Goal: Transaction & Acquisition: Purchase product/service

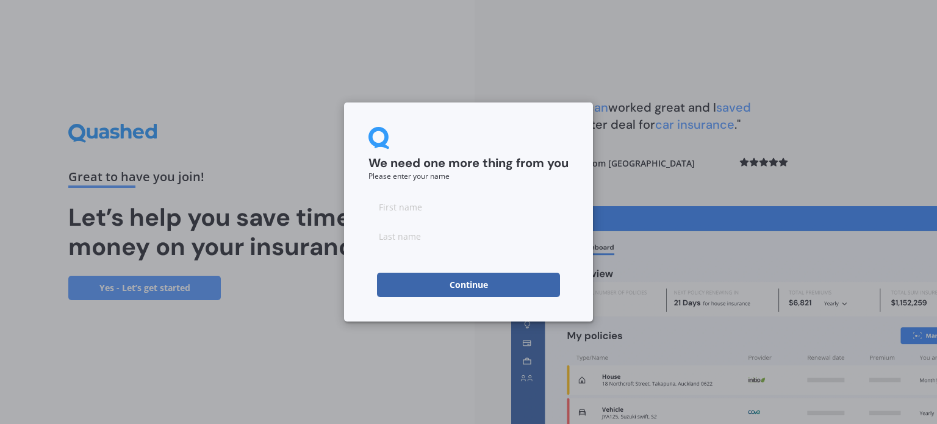
click at [427, 204] on input at bounding box center [468, 207] width 200 height 24
type input "Jacob"
type input "Ross"
click button "Continue" at bounding box center [468, 285] width 183 height 24
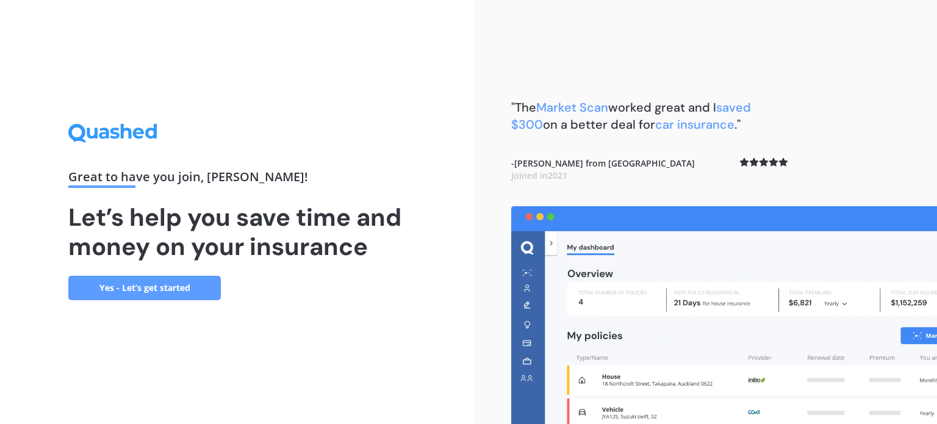
click at [173, 287] on link "Yes - Let’s get started" at bounding box center [144, 288] width 153 height 24
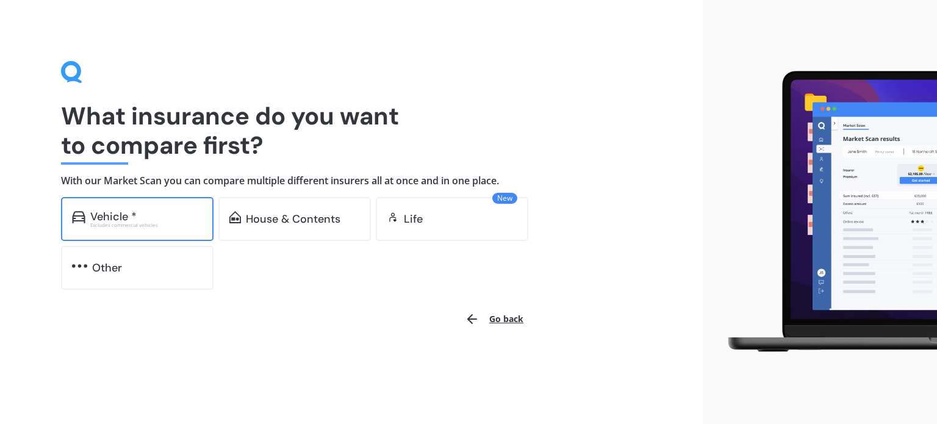
click at [182, 223] on div "Excludes commercial vehicles" at bounding box center [146, 225] width 112 height 5
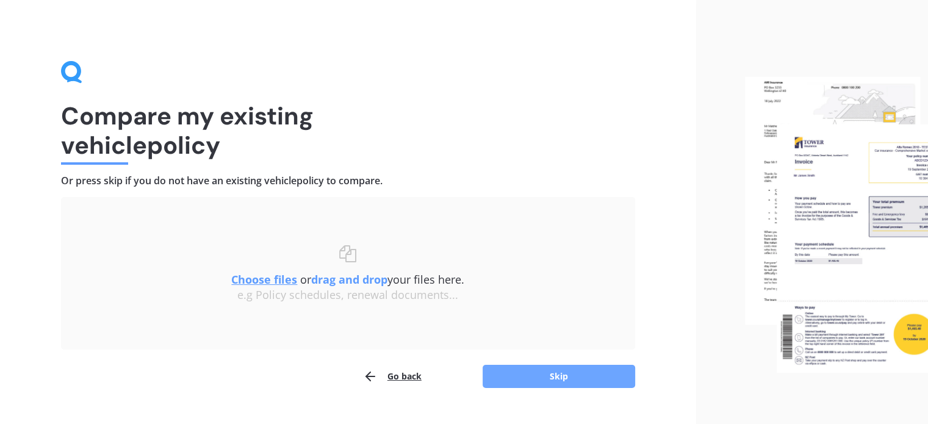
click at [524, 365] on button "Skip" at bounding box center [559, 376] width 153 height 23
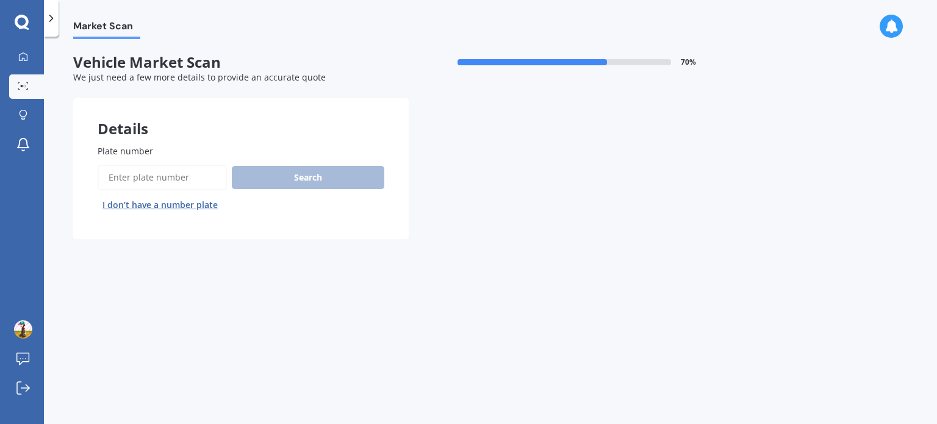
click at [144, 184] on input "Plate number" at bounding box center [162, 178] width 129 height 26
click at [137, 207] on button "I don’t have a number plate" at bounding box center [160, 205] width 125 height 20
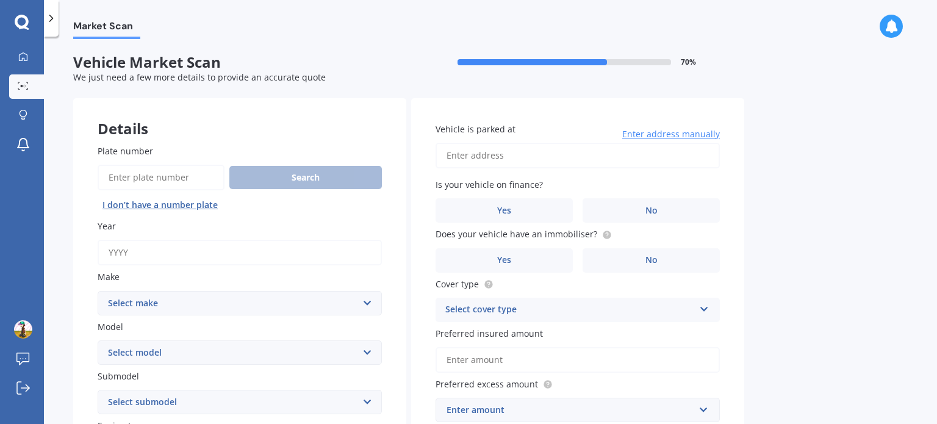
scroll to position [71, 0]
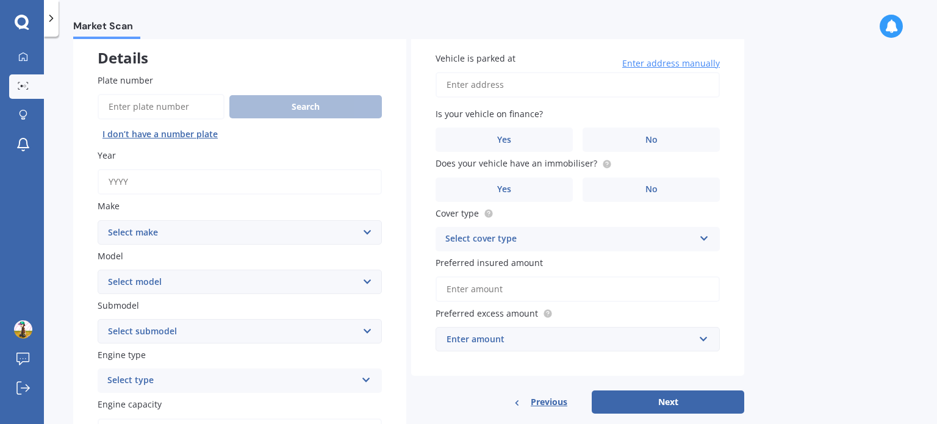
click at [129, 189] on input "Year" at bounding box center [240, 182] width 284 height 26
type input "2015"
click at [135, 229] on select "Select make AC ALFA ROMEO ASTON MARTIN AUDI AUSTIN BEDFORD Bentley BMW BYD CADI…" at bounding box center [240, 232] width 284 height 24
select select "HOLDEN"
click at [98, 220] on select "Select make AC ALFA ROMEO ASTON MARTIN AUDI AUSTIN BEDFORD Bentley BMW BYD CADI…" at bounding box center [240, 232] width 284 height 24
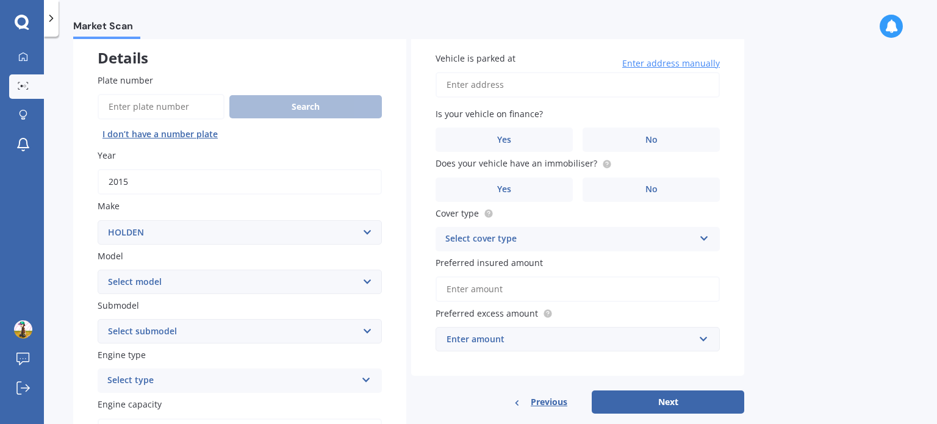
click at [132, 104] on input "Plate number" at bounding box center [161, 107] width 127 height 26
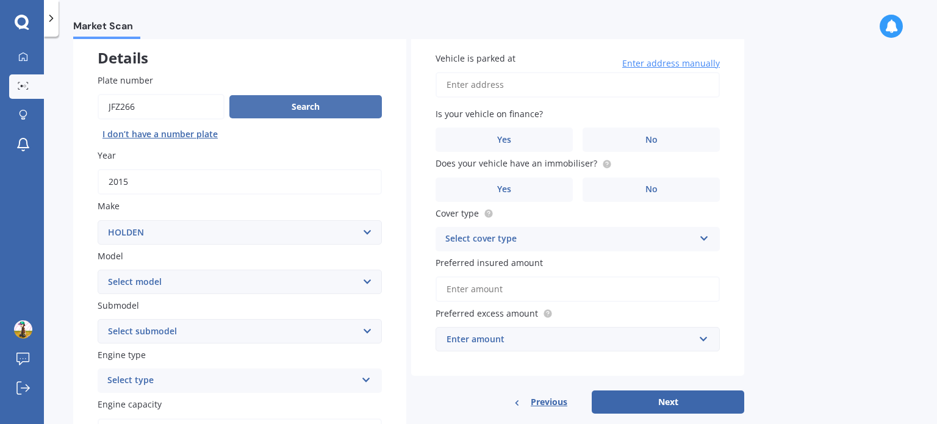
type input "JFZ266"
click at [273, 112] on button "Search" at bounding box center [305, 106] width 153 height 23
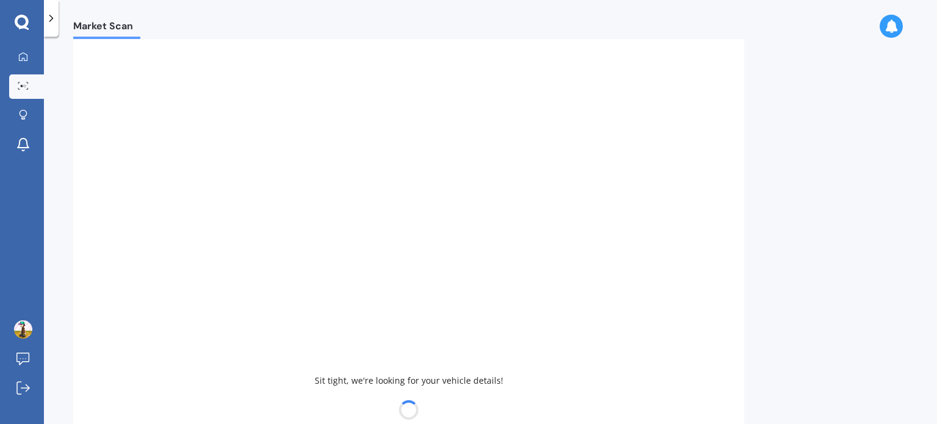
select select "COMMODORE"
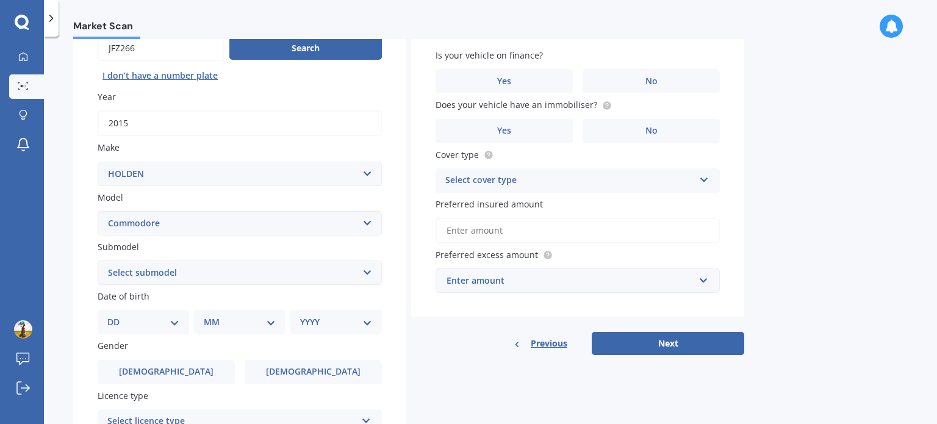
scroll to position [129, 0]
click at [167, 263] on select "Select submodel 4 Cyl 2.0 Litre 50th Anniversary V6 6 Cyl 3.8 Litre Acclaim V6 …" at bounding box center [240, 272] width 284 height 24
select select "SV6 3.6 LITRE"
click at [98, 260] on select "Select submodel 4 Cyl 2.0 Litre 50th Anniversary V6 6 Cyl 3.8 Litre Acclaim V6 …" at bounding box center [240, 272] width 284 height 24
click at [129, 282] on select "Select submodel 4 Cyl 2.0 Litre 50th Anniversary V6 6 Cyl 3.8 Litre Acclaim V6 …" at bounding box center [240, 272] width 284 height 24
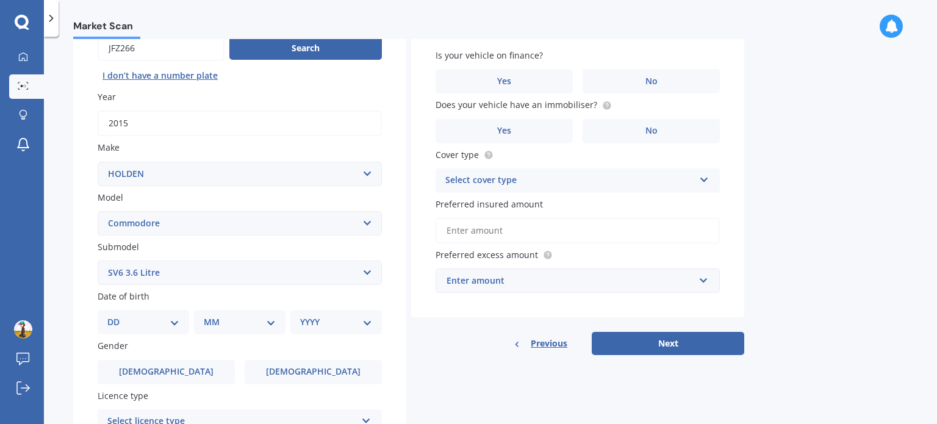
click at [98, 260] on select "Select submodel 4 Cyl 2.0 Litre 50th Anniversary V6 6 Cyl 3.8 Litre Acclaim V6 …" at bounding box center [240, 272] width 284 height 24
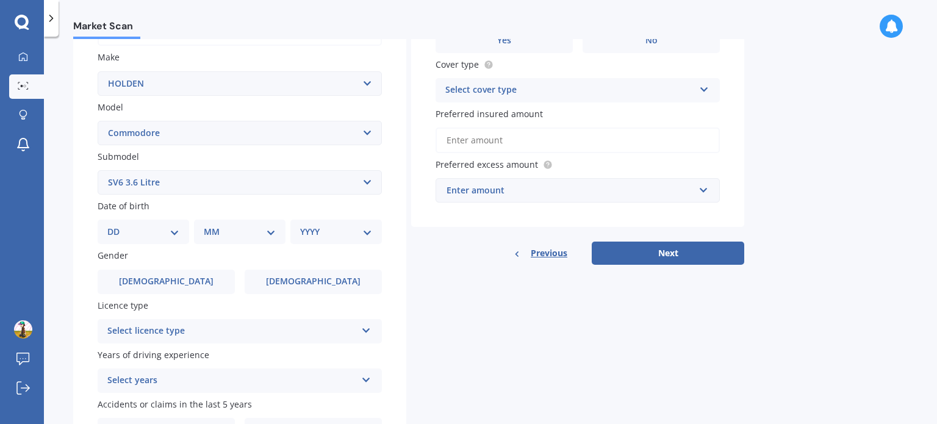
scroll to position [224, 0]
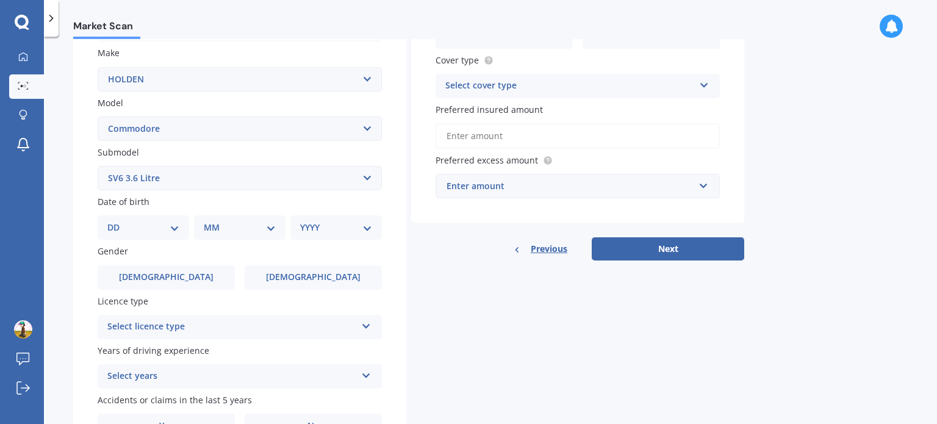
click at [158, 228] on select "DD 01 02 03 04 05 06 07 08 09 10 11 12 13 14 15 16 17 18 19 20 21 22 23 24 25 2…" at bounding box center [143, 227] width 72 height 13
select select "20"
click at [117, 221] on select "DD 01 02 03 04 05 06 07 08 09 10 11 12 13 14 15 16 17 18 19 20 21 22 23 24 25 2…" at bounding box center [143, 227] width 72 height 13
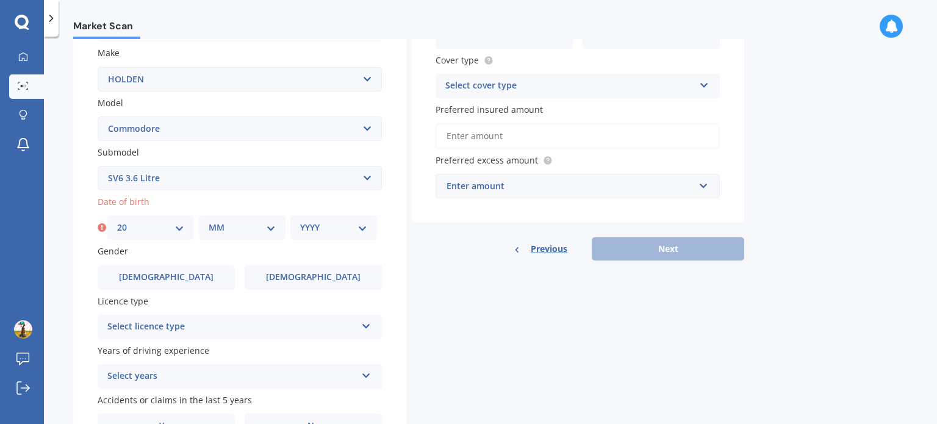
click at [222, 235] on div "MM 01 02 03 04 05 06 07 08 09 10 11 12" at bounding box center [242, 227] width 87 height 24
click at [242, 226] on select "MM 01 02 03 04 05 06 07 08 09 10 11 12" at bounding box center [242, 227] width 67 height 13
select select "05"
click at [209, 221] on select "MM 01 02 03 04 05 06 07 08 09 10 11 12" at bounding box center [242, 227] width 67 height 13
click at [306, 226] on select "YYYY 2025 2024 2023 2022 2021 2020 2019 2018 2017 2016 2015 2014 2013 2012 2011…" at bounding box center [333, 227] width 67 height 13
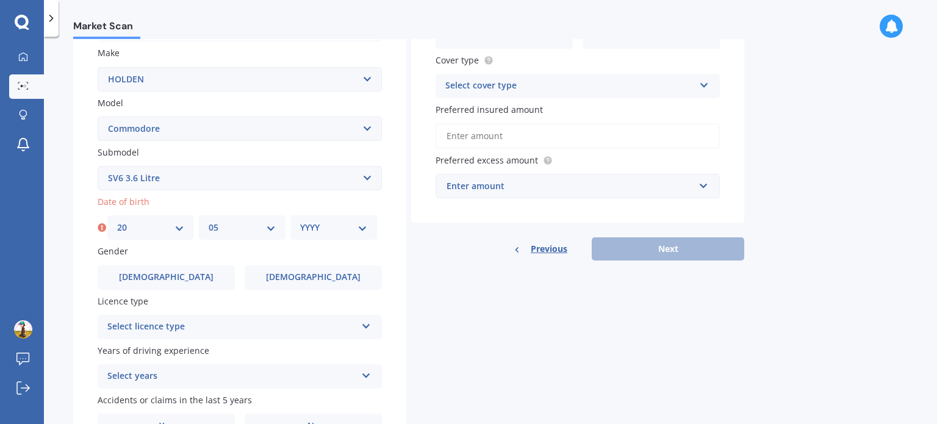
select select "2004"
click at [300, 221] on select "YYYY 2025 2024 2023 2022 2021 2020 2019 2018 2017 2016 2015 2014 2013 2012 2011…" at bounding box center [333, 227] width 67 height 13
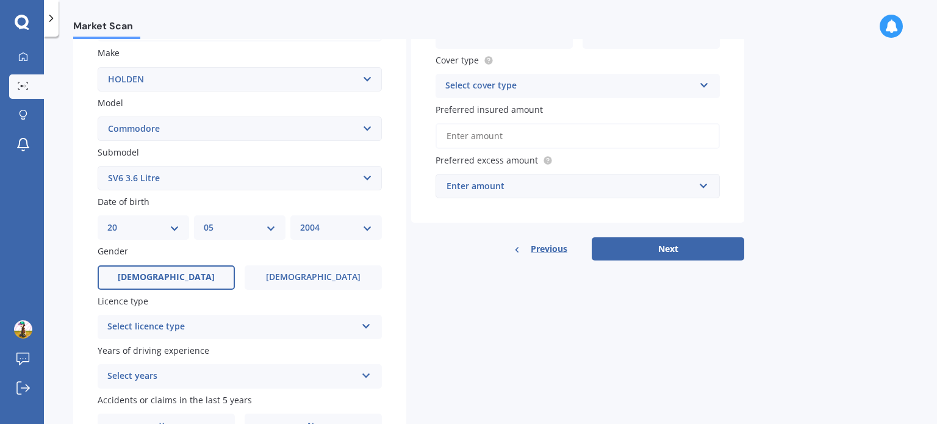
click at [214, 275] on label "Male" at bounding box center [166, 277] width 137 height 24
click at [0, 0] on input "Male" at bounding box center [0, 0] width 0 height 0
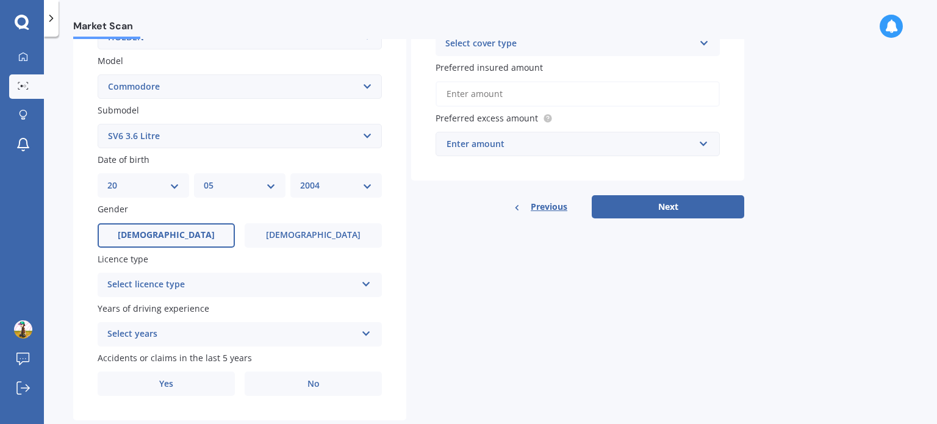
scroll to position [267, 0]
click at [188, 278] on div "Select licence type" at bounding box center [231, 283] width 249 height 15
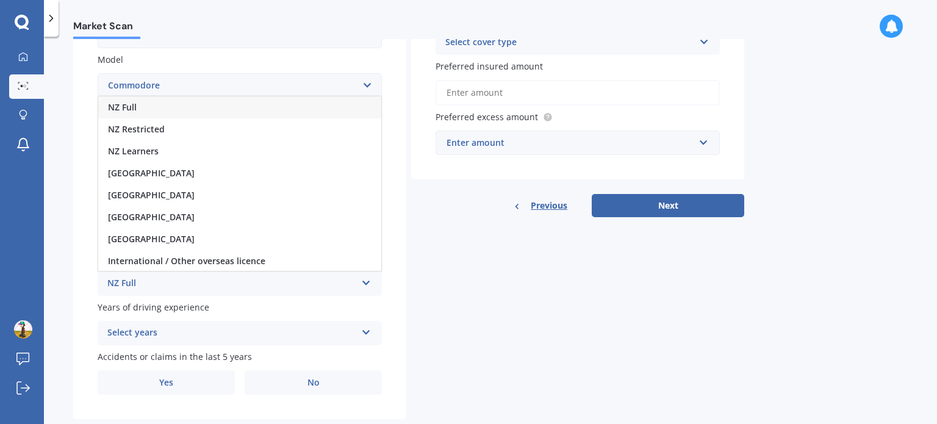
click at [154, 111] on div "NZ Full" at bounding box center [239, 107] width 283 height 22
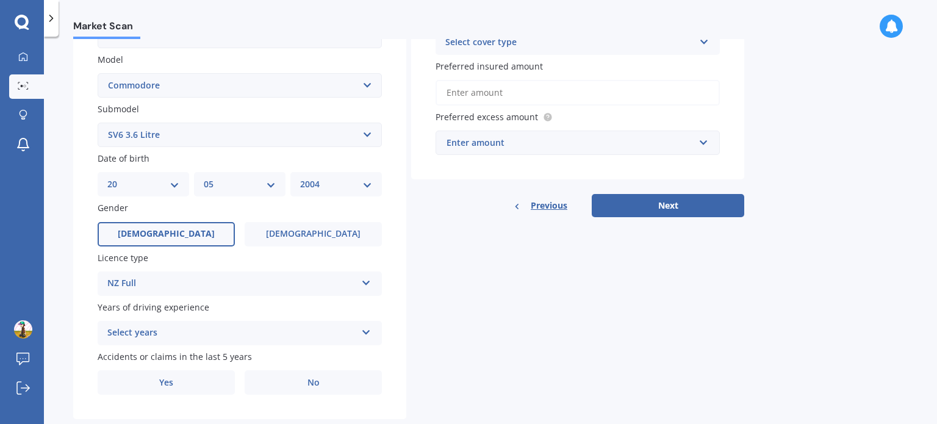
click at [141, 339] on div "Select years" at bounding box center [231, 333] width 249 height 15
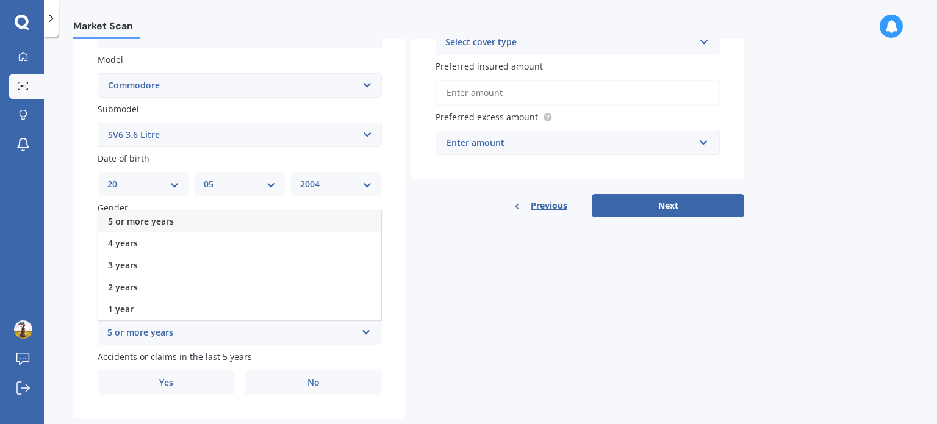
click at [141, 339] on div "5 or more years" at bounding box center [231, 333] width 249 height 15
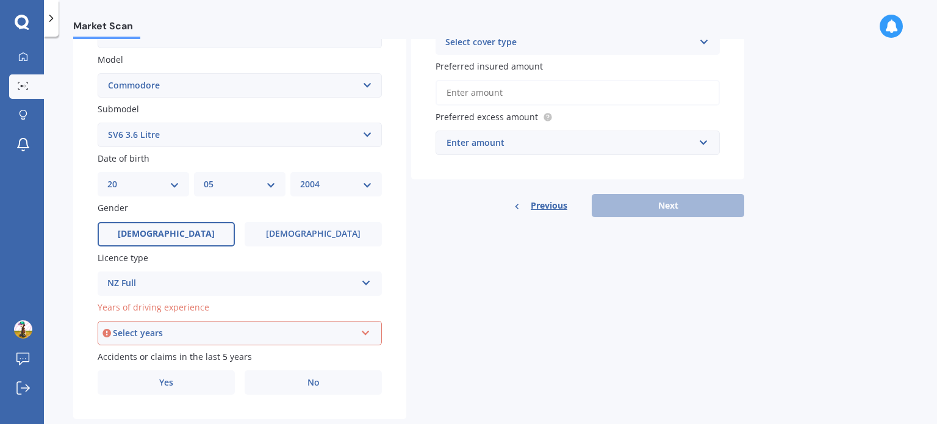
click at [141, 339] on div "Select years" at bounding box center [234, 332] width 243 height 13
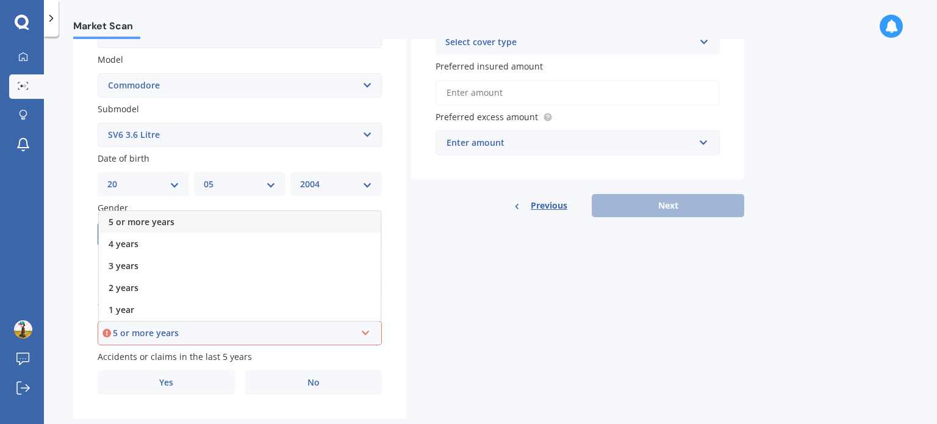
click at [148, 222] on span "5 or more years" at bounding box center [142, 222] width 66 height 12
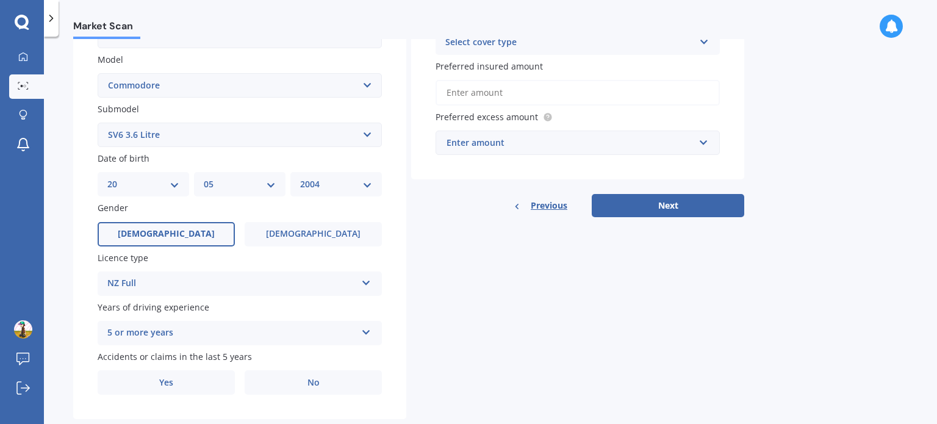
scroll to position [294, 0]
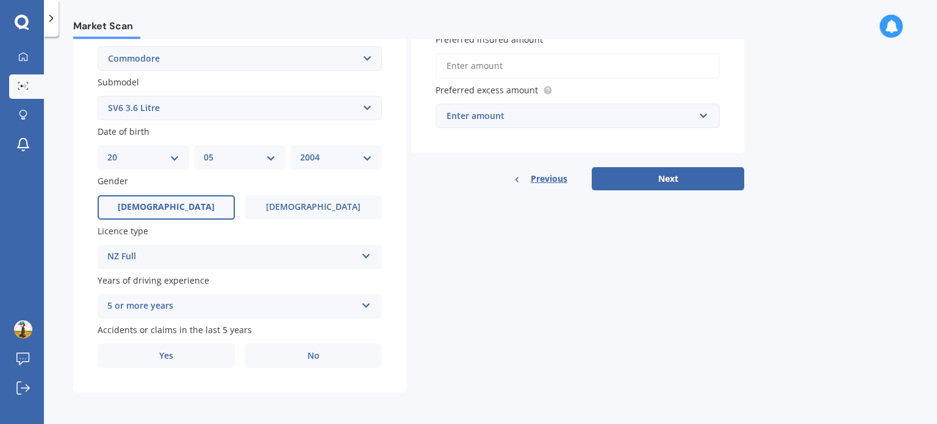
click at [278, 368] on div "Plate number Search I don’t have a number plate Year 2015 Make Select make AC A…" at bounding box center [239, 109] width 333 height 567
click at [288, 356] on label "No" at bounding box center [313, 355] width 137 height 24
click at [0, 0] on input "No" at bounding box center [0, 0] width 0 height 0
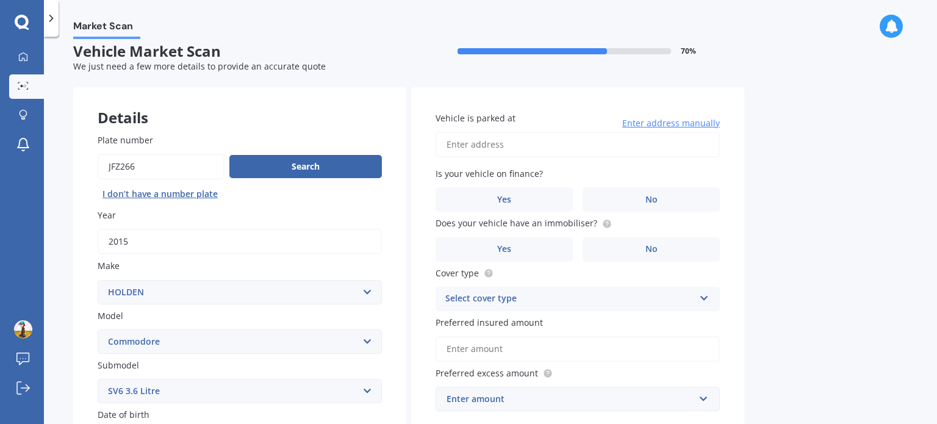
scroll to position [0, 0]
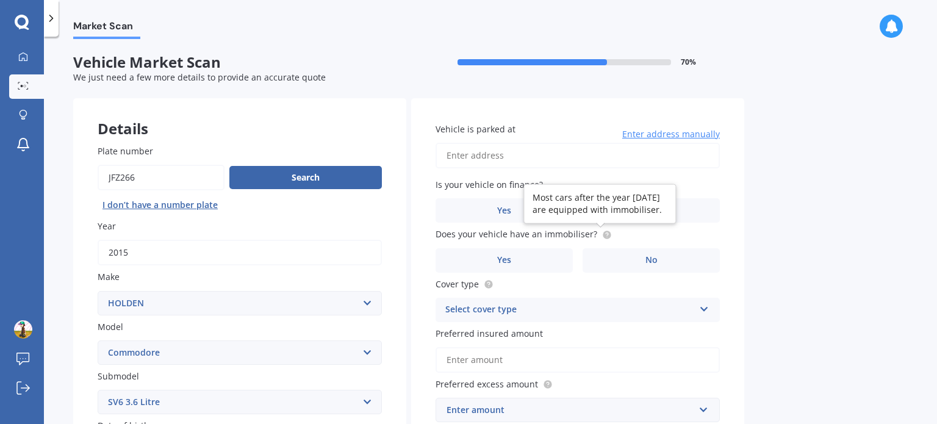
click at [605, 232] on circle at bounding box center [607, 235] width 8 height 8
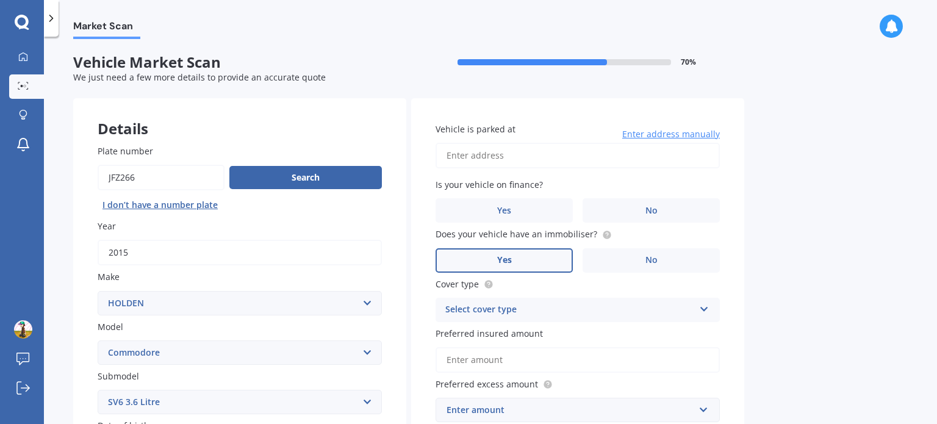
click at [525, 262] on label "Yes" at bounding box center [504, 260] width 137 height 24
click at [0, 0] on input "Yes" at bounding box center [0, 0] width 0 height 0
click at [517, 217] on label "Yes" at bounding box center [504, 210] width 137 height 24
click at [0, 0] on input "Yes" at bounding box center [0, 0] width 0 height 0
click at [570, 161] on input "Vehicle is parked at" at bounding box center [578, 156] width 284 height 26
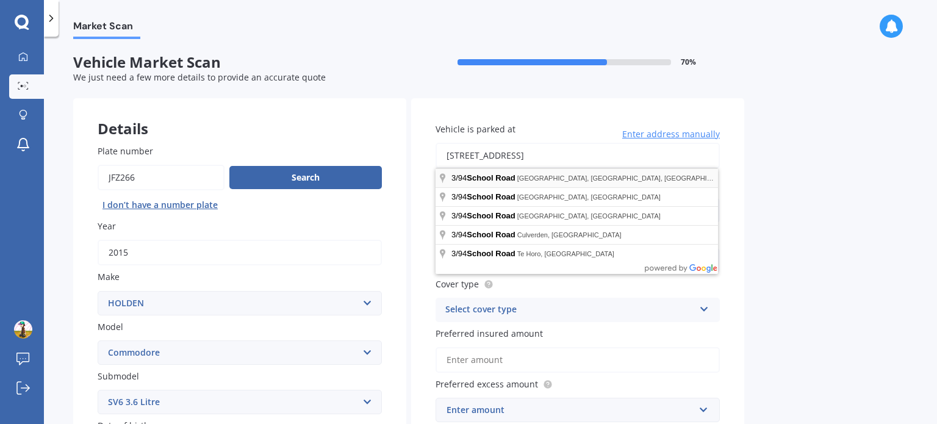
type input "3/94 School Road, Morningside, Auckland 1021"
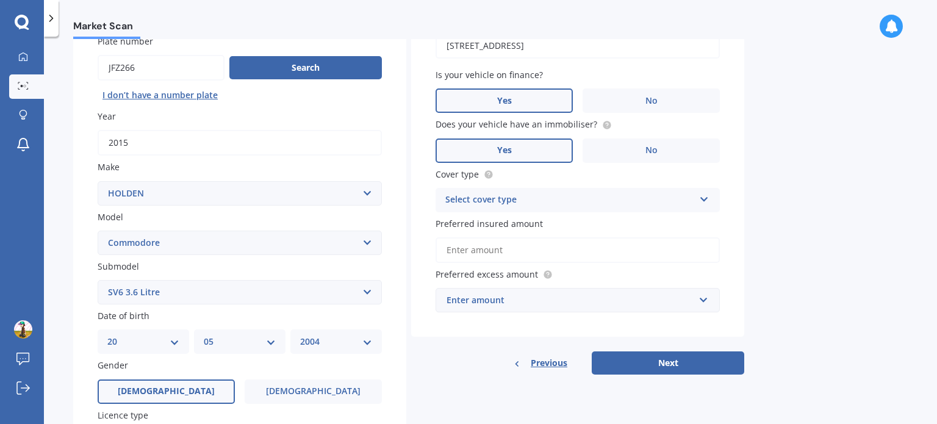
scroll to position [111, 0]
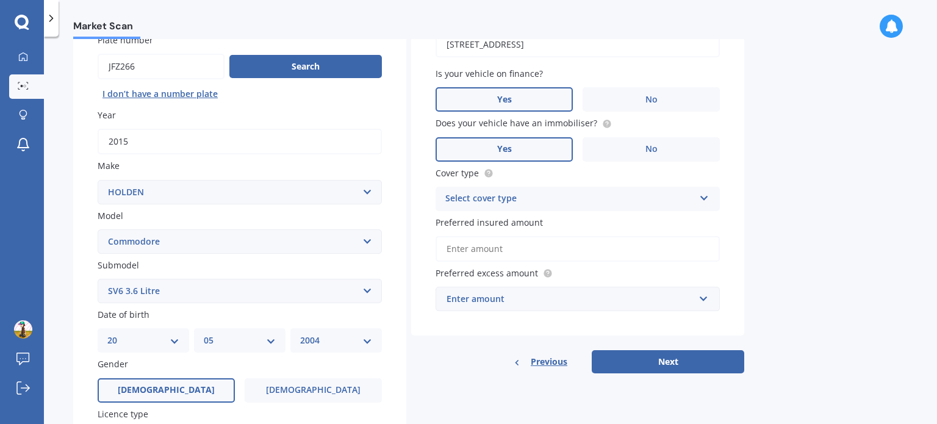
click at [503, 209] on div "Select cover type Comprehensive Third Party, Fire & Theft Third Party" at bounding box center [578, 199] width 284 height 24
click at [503, 221] on span "Comprehensive" at bounding box center [478, 223] width 65 height 12
click at [502, 240] on input "Preferred insured amount" at bounding box center [578, 249] width 284 height 26
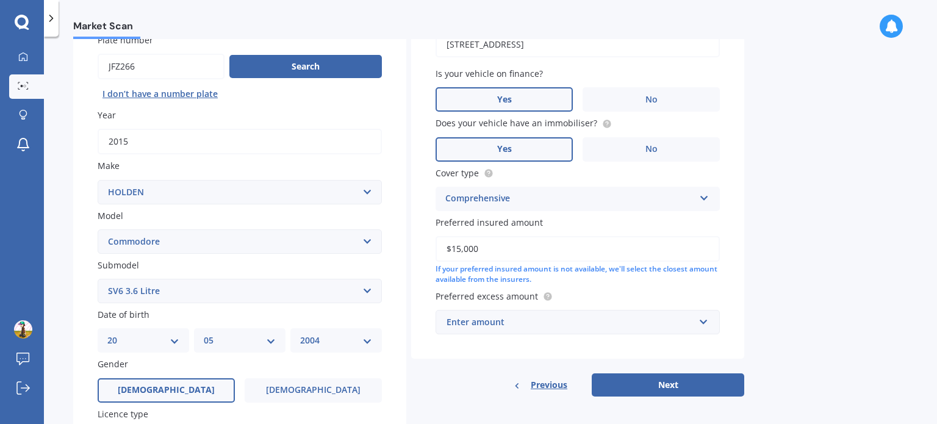
drag, startPoint x: 536, startPoint y: 257, endPoint x: 440, endPoint y: 250, distance: 95.5
click at [440, 250] on input "$15,000" at bounding box center [578, 249] width 284 height 26
type input "$15,000"
click at [592, 373] on button "Next" at bounding box center [668, 384] width 153 height 23
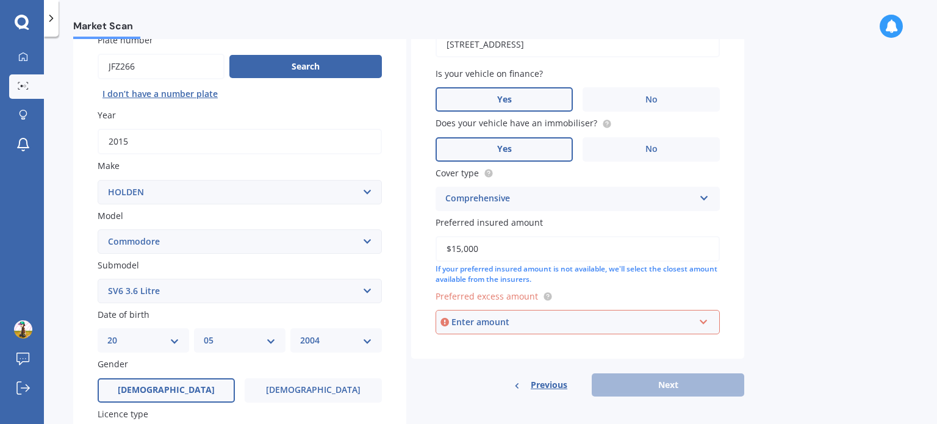
click at [487, 318] on div "Enter amount" at bounding box center [572, 321] width 243 height 13
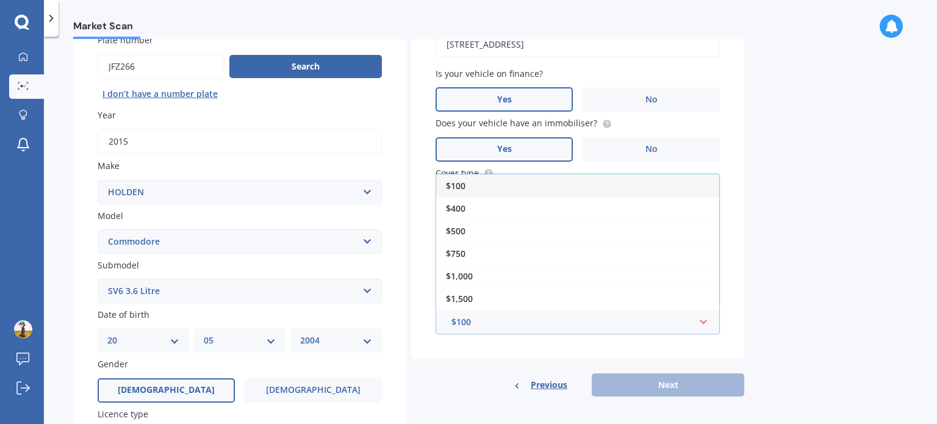
click at [463, 184] on span "$100" at bounding box center [456, 186] width 20 height 12
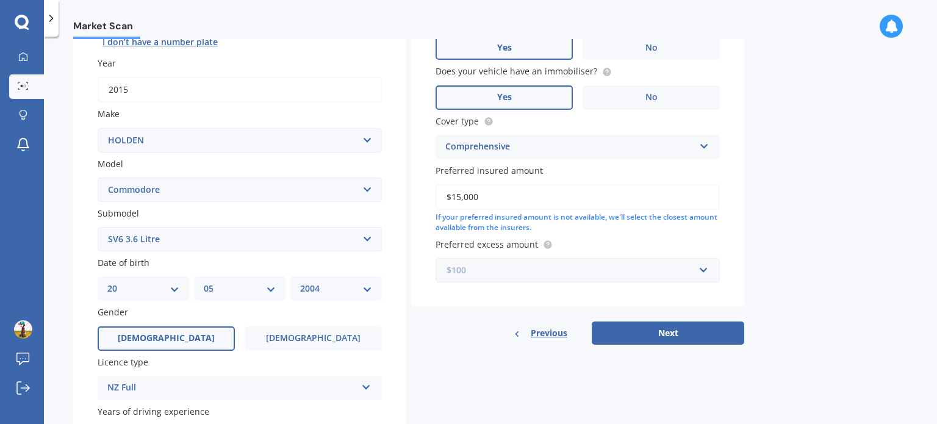
scroll to position [163, 0]
click at [711, 332] on button "Next" at bounding box center [668, 332] width 153 height 23
select select "20"
select select "05"
select select "2004"
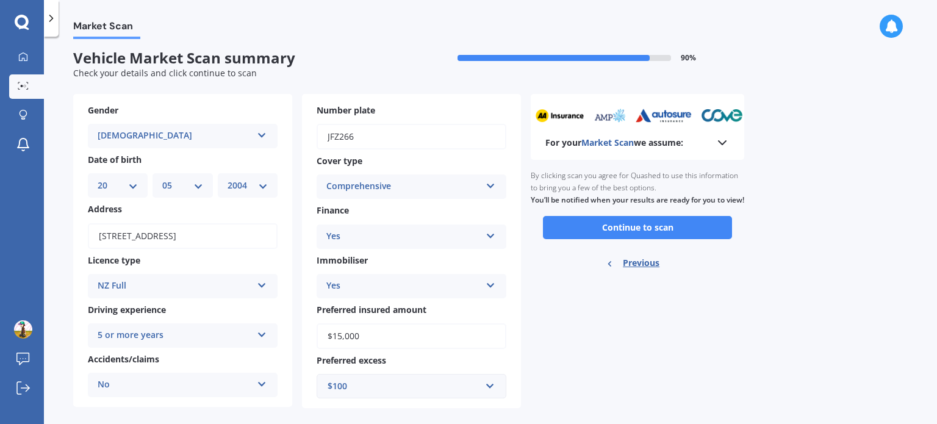
scroll to position [5, 0]
click at [721, 139] on icon at bounding box center [722, 142] width 15 height 15
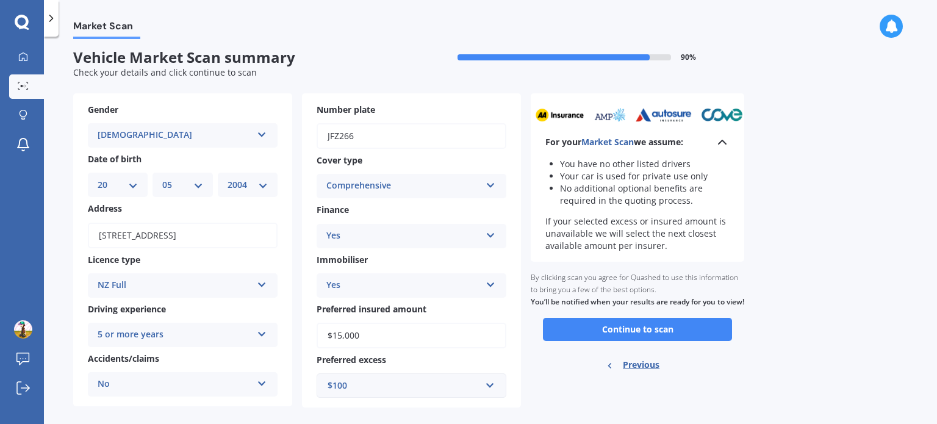
scroll to position [20, 0]
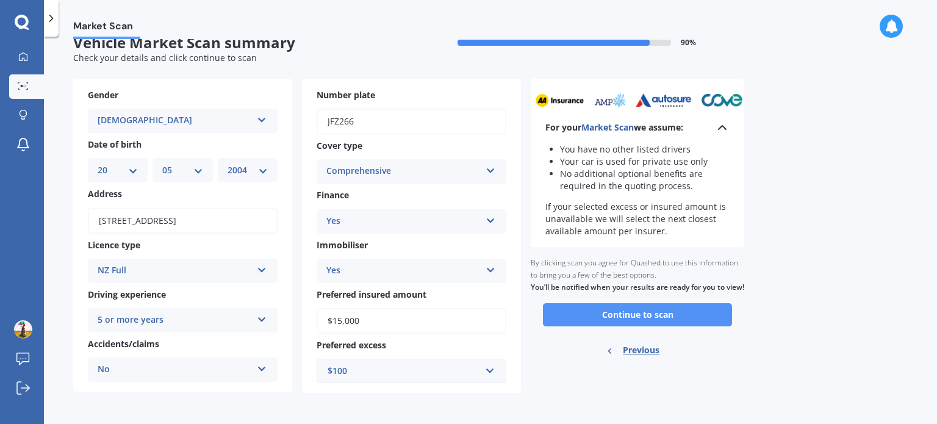
click at [597, 323] on button "Continue to scan" at bounding box center [637, 314] width 189 height 23
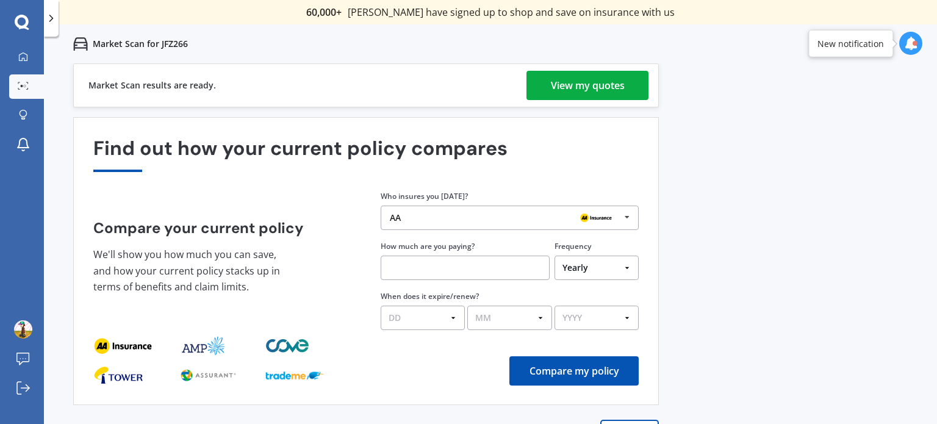
click at [575, 82] on div "View my quotes" at bounding box center [588, 85] width 74 height 29
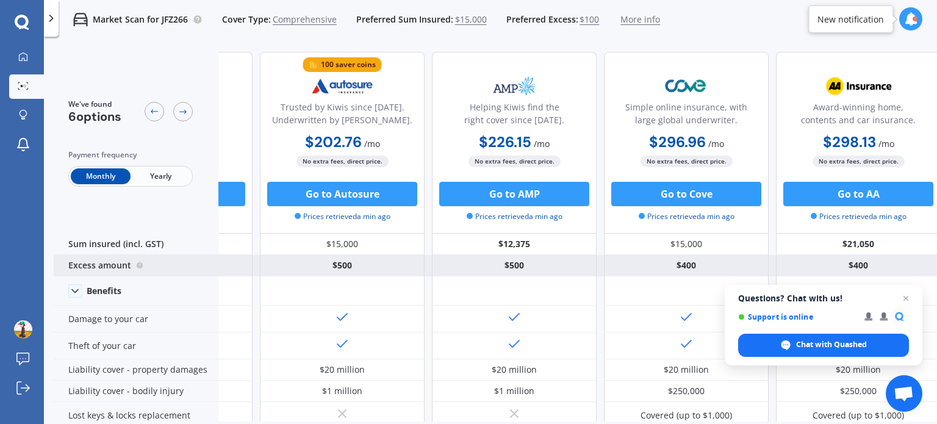
scroll to position [0, 312]
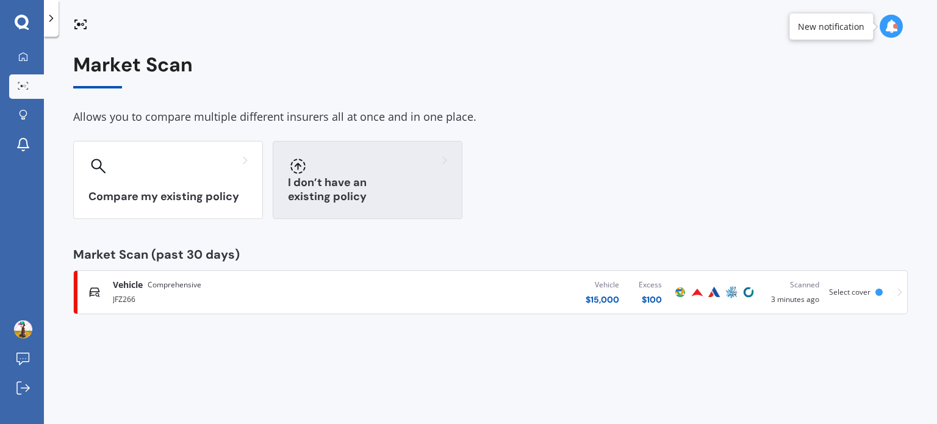
click at [351, 172] on div at bounding box center [367, 166] width 159 height 20
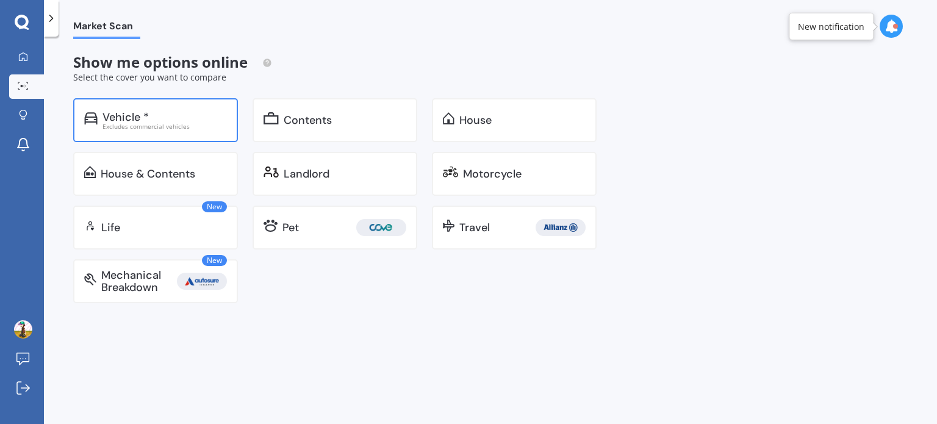
click at [181, 123] on div "Excludes commercial vehicles" at bounding box center [164, 126] width 124 height 6
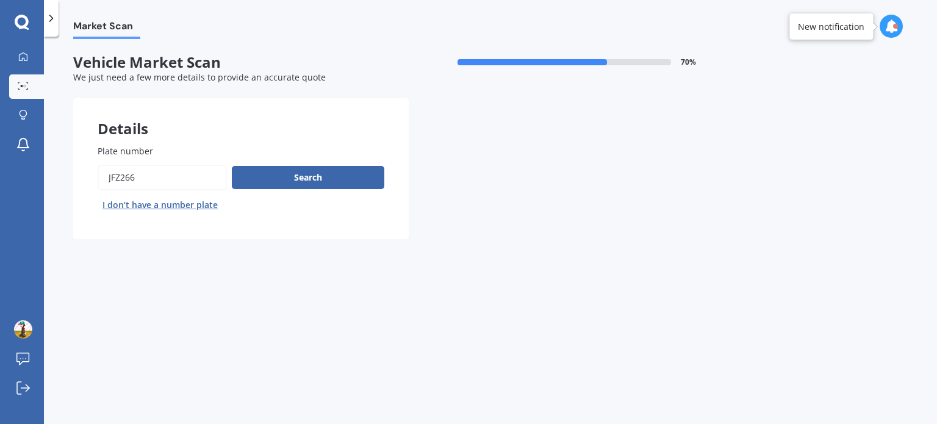
click at [164, 207] on button "I don’t have a number plate" at bounding box center [160, 205] width 125 height 20
select select "20"
select select "05"
select select "2004"
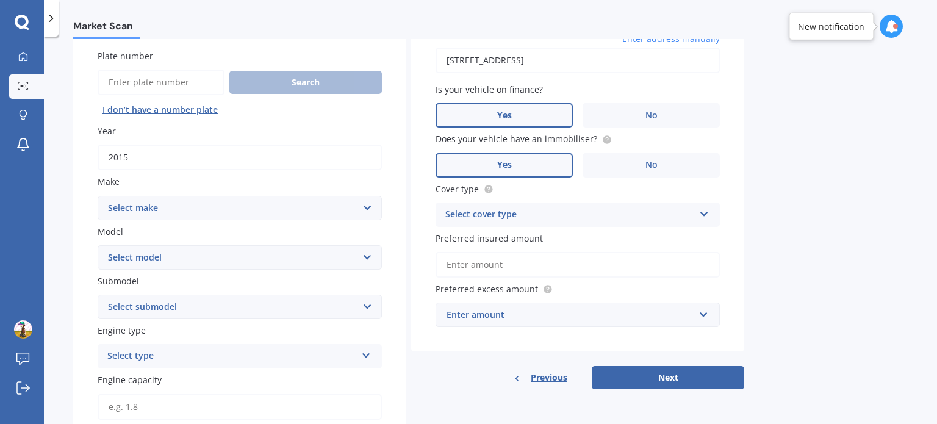
scroll to position [96, 0]
click at [118, 161] on input "2015" at bounding box center [240, 156] width 284 height 26
drag, startPoint x: 129, startPoint y: 162, endPoint x: 120, endPoint y: 160, distance: 9.2
click at [120, 160] on input "2015" at bounding box center [240, 156] width 284 height 26
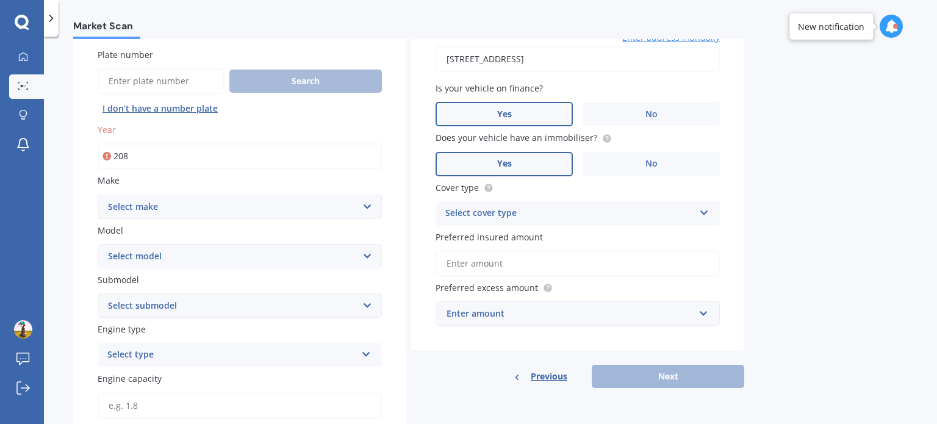
click at [131, 212] on select "Select make AC ALFA ROMEO ASTON MARTIN AUDI AUSTIN BEDFORD Bentley BMW BYD CADI…" at bounding box center [240, 207] width 284 height 24
drag, startPoint x: 131, startPoint y: 212, endPoint x: 127, endPoint y: 156, distance: 56.9
click at [127, 156] on input "208" at bounding box center [240, 156] width 284 height 26
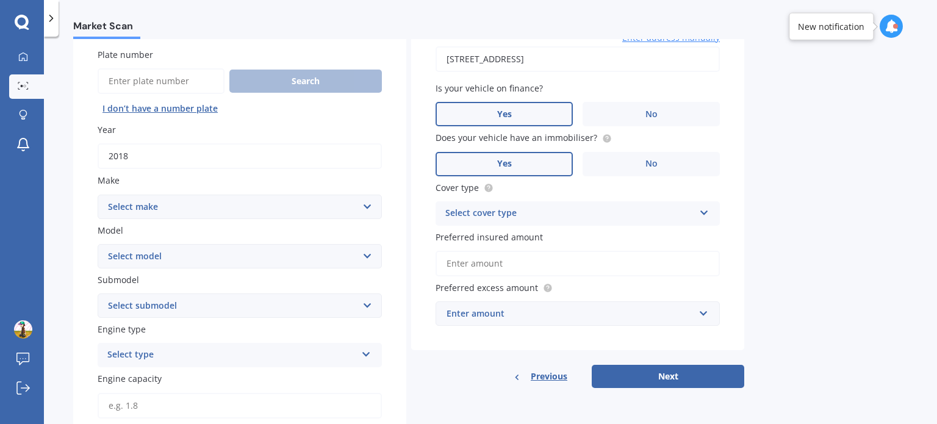
type input "2018"
click at [139, 207] on select "Select make AC ALFA ROMEO ASTON MARTIN AUDI AUSTIN BEDFORD Bentley BMW BYD CADI…" at bounding box center [240, 207] width 284 height 24
select select "SUZUKI"
click at [98, 195] on select "Select make AC ALFA ROMEO ASTON MARTIN AUDI AUSTIN BEDFORD Bentley BMW BYD CADI…" at bounding box center [240, 207] width 284 height 24
click at [142, 248] on select "Select model Aerio Alto APV Van Baleno Cappuccino Carry Truck Carry van Celerio…" at bounding box center [240, 256] width 284 height 24
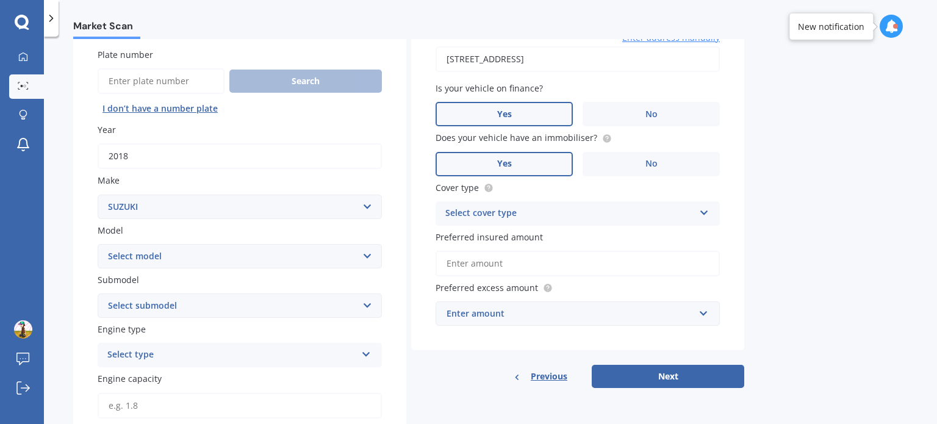
select select "SWIFT"
click at [98, 244] on select "Select model Aerio Alto APV Van Baleno Cappuccino Carry Truck Carry van Celerio…" at bounding box center [240, 256] width 284 height 24
click at [176, 308] on select "Select submodel (All other) Cino Diesel Turbo GA GL GLX GO GP GS GTI LTD RS Hyb…" at bounding box center [240, 305] width 284 height 24
select select "SPORT TURBO"
click at [98, 293] on select "Select submodel (All other) Cino Diesel Turbo GA GL GLX GO GP GS GTI LTD RS Hyb…" at bounding box center [240, 305] width 284 height 24
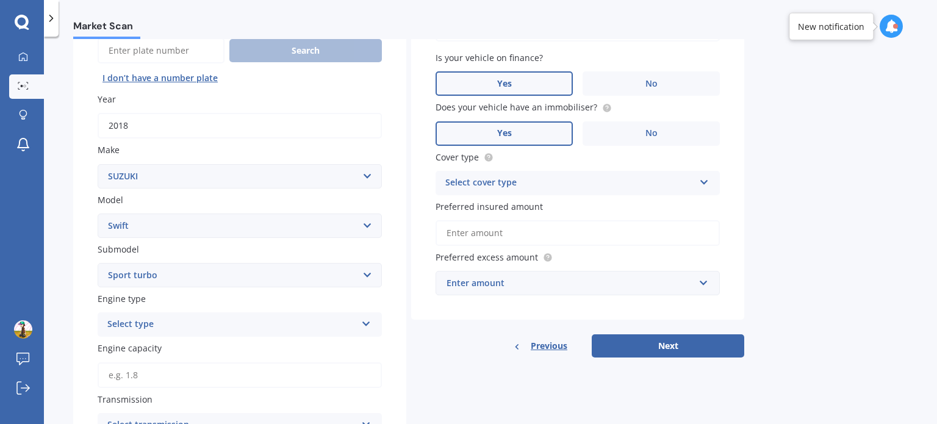
scroll to position [129, 0]
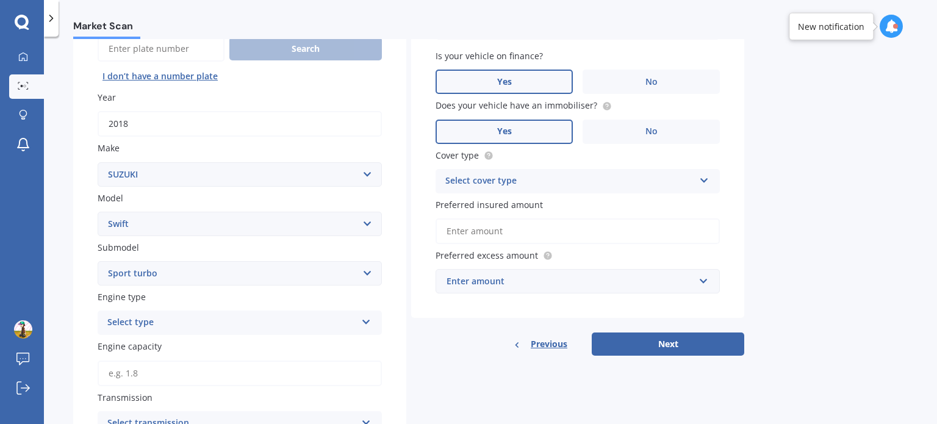
click at [139, 329] on div "Select type" at bounding box center [231, 322] width 249 height 15
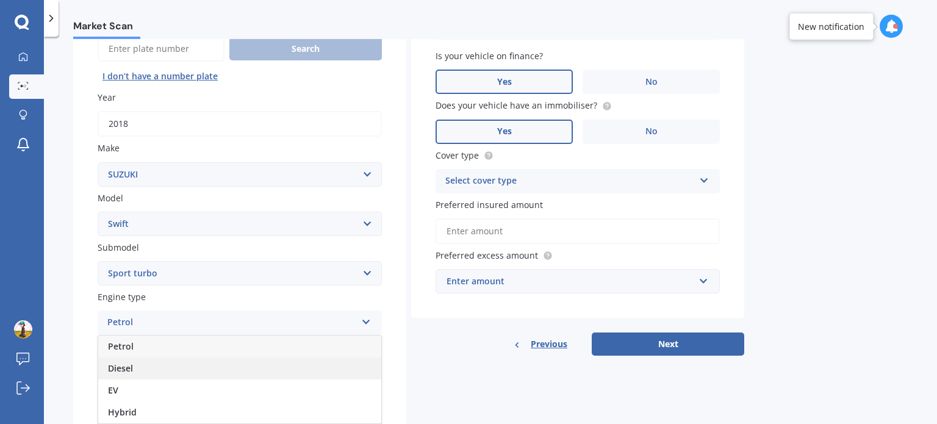
scroll to position [170, 0]
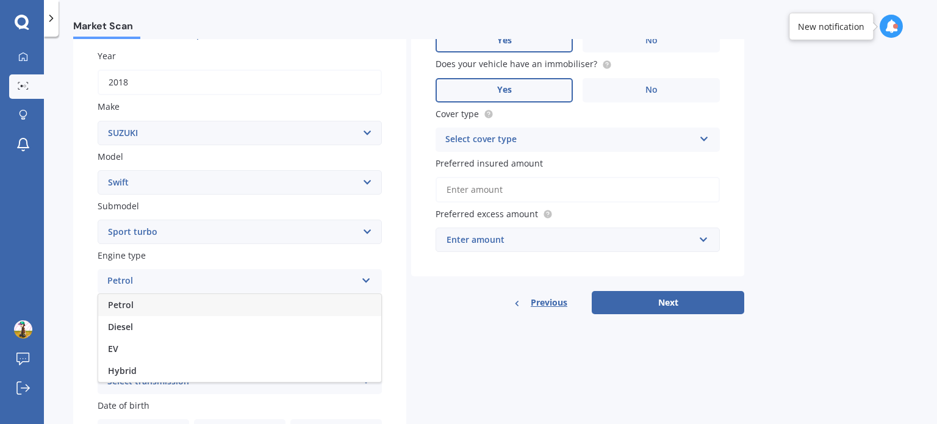
click at [122, 306] on span "Petrol" at bounding box center [121, 305] width 26 height 12
click at [132, 333] on input "Engine capacity" at bounding box center [240, 332] width 284 height 26
type input "1.4"
click at [51, 339] on div "Market Scan Vehicle Market Scan 70 % We just need a few more details to provide…" at bounding box center [490, 232] width 893 height 387
click at [113, 370] on div "Select transmission Auto Manual Other" at bounding box center [240, 382] width 284 height 24
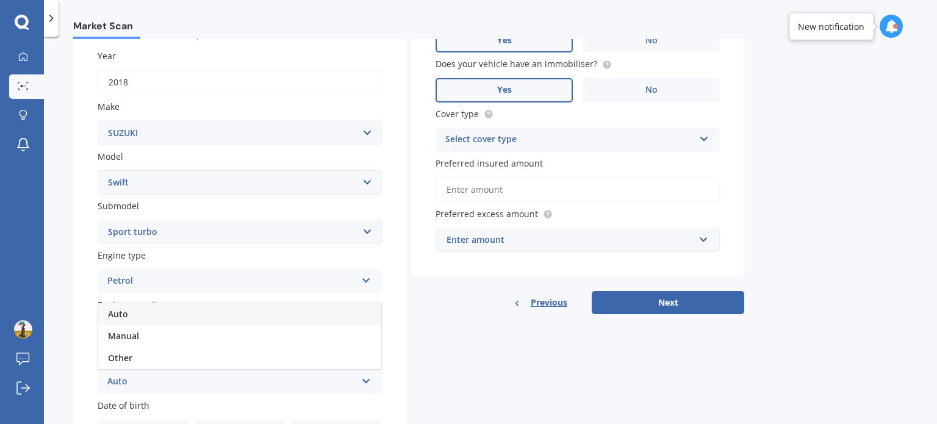
click at [109, 314] on span "Auto" at bounding box center [118, 314] width 20 height 12
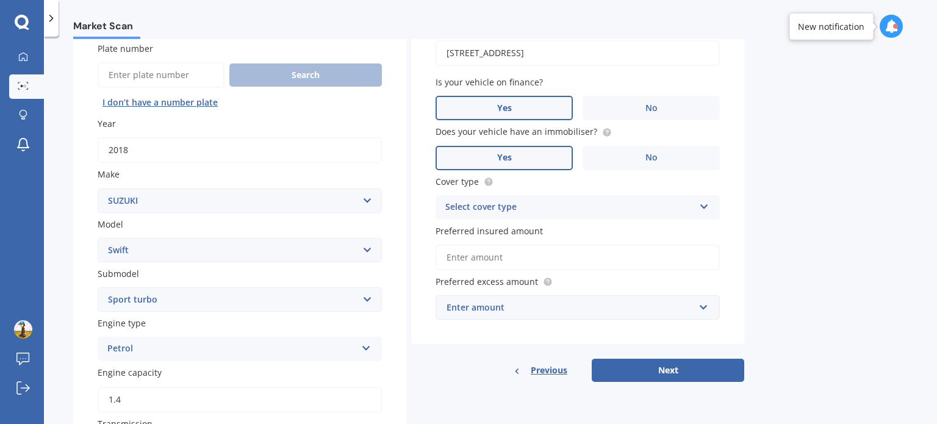
scroll to position [75, 0]
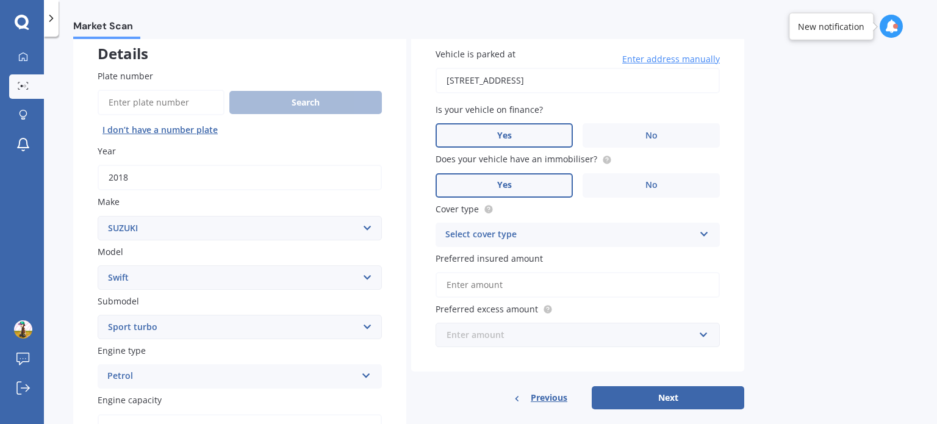
click at [492, 323] on input "text" at bounding box center [573, 334] width 273 height 23
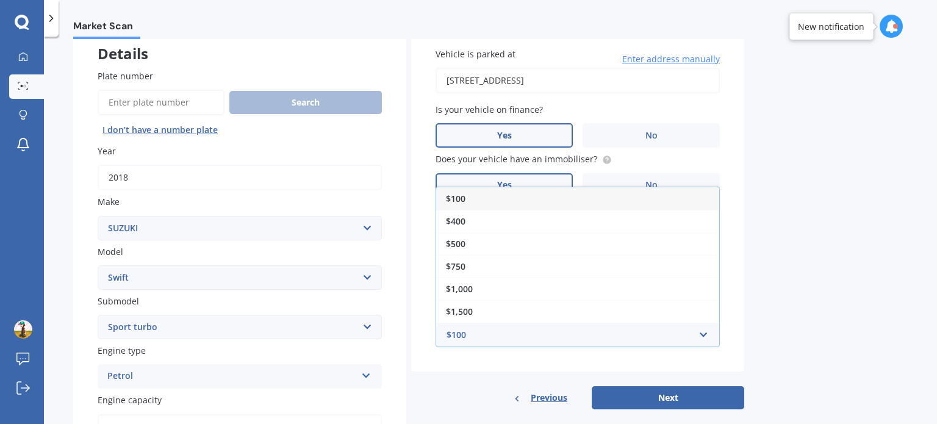
click at [471, 200] on div "$100" at bounding box center [577, 198] width 283 height 23
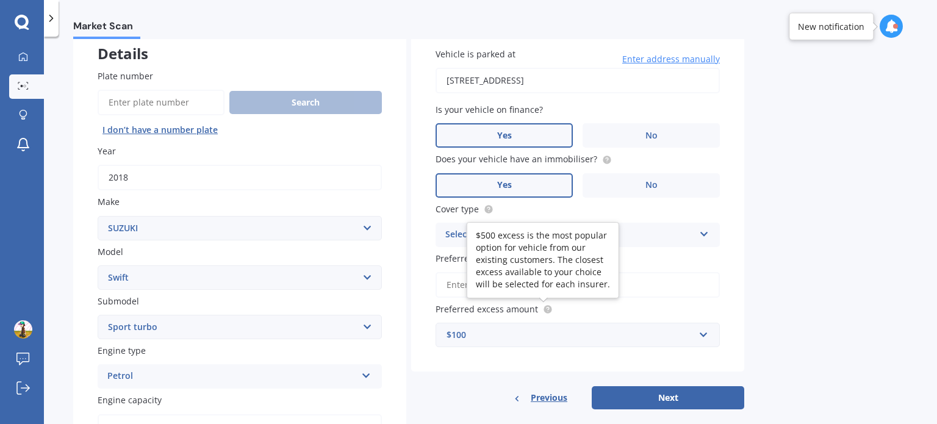
click at [547, 307] on icon at bounding box center [548, 308] width 2 height 2
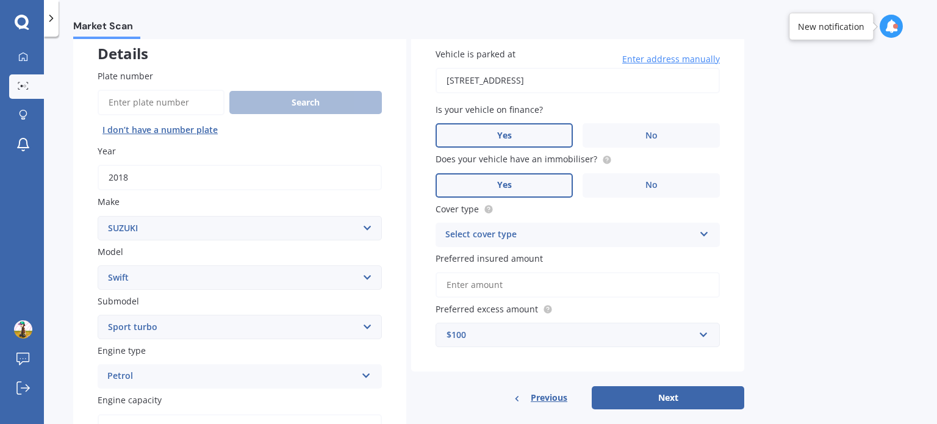
click at [625, 278] on input "Preferred insured amount" at bounding box center [578, 285] width 284 height 26
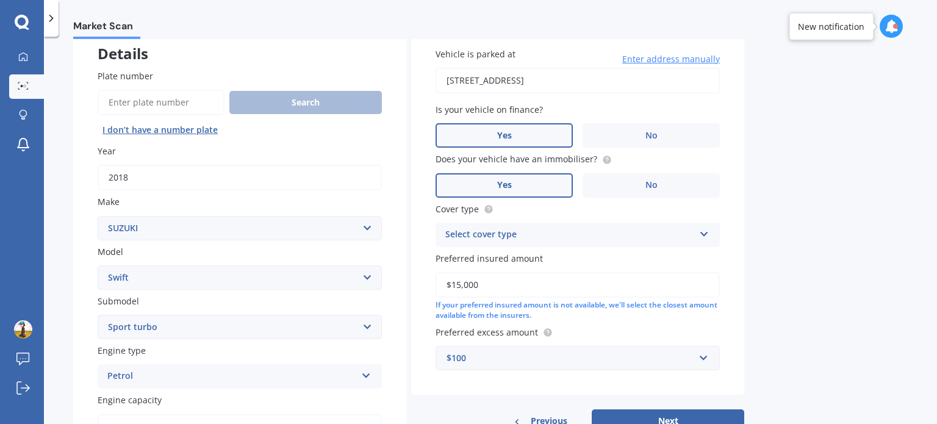
type input "$15,000"
click at [701, 236] on icon at bounding box center [704, 232] width 10 height 9
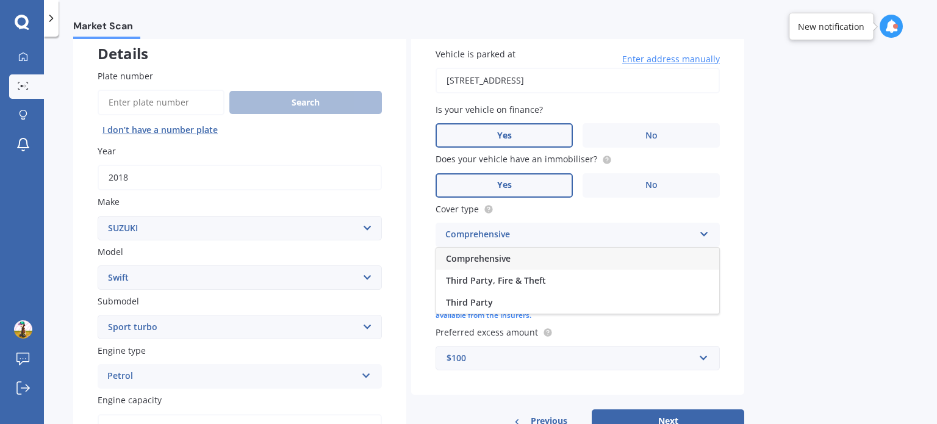
click at [570, 266] on div "Comprehensive" at bounding box center [577, 259] width 283 height 22
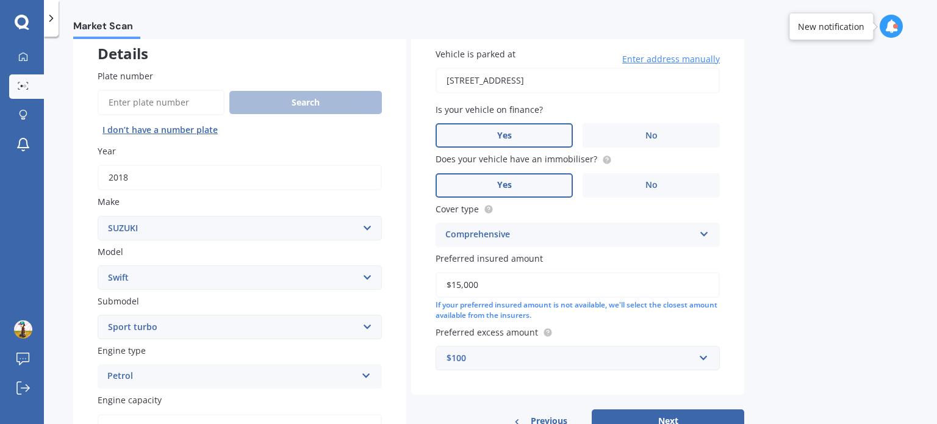
click at [570, 266] on div "Preferred insured amount $15,000 If your preferred insured amount is not availa…" at bounding box center [578, 286] width 284 height 69
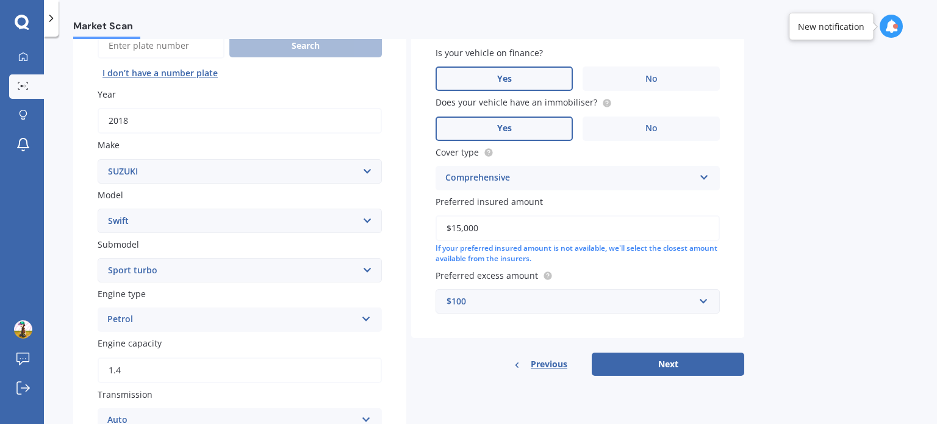
scroll to position [138, 0]
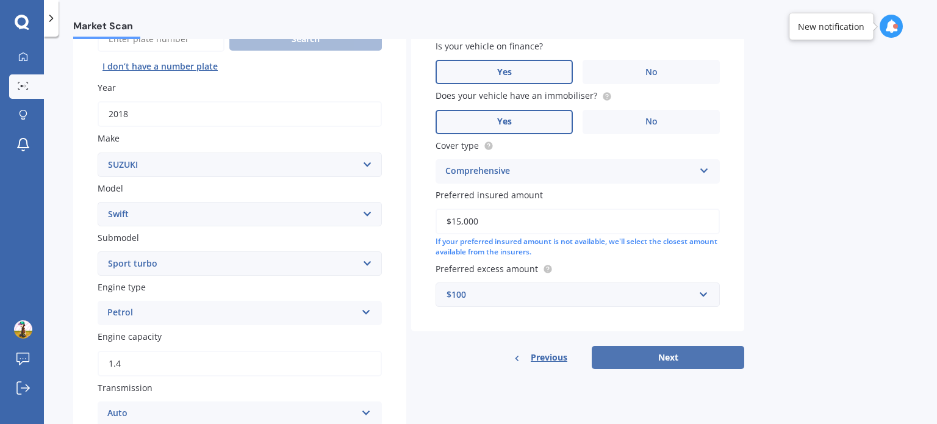
click at [609, 347] on button "Next" at bounding box center [668, 357] width 153 height 23
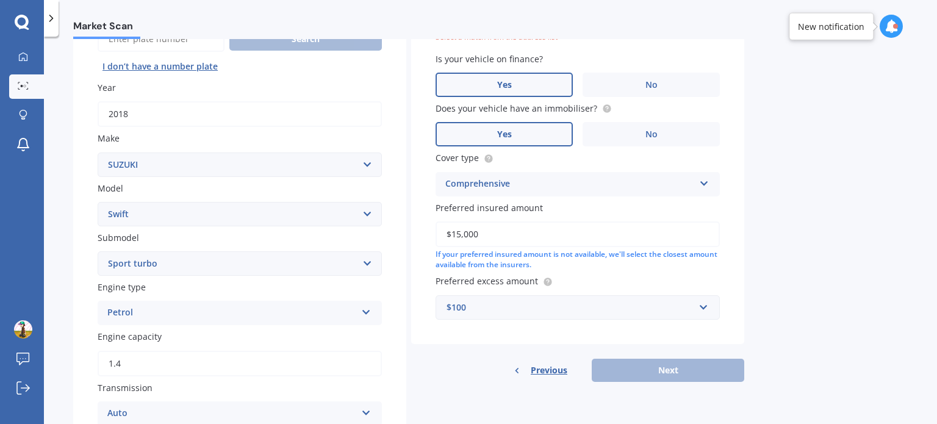
scroll to position [83, 0]
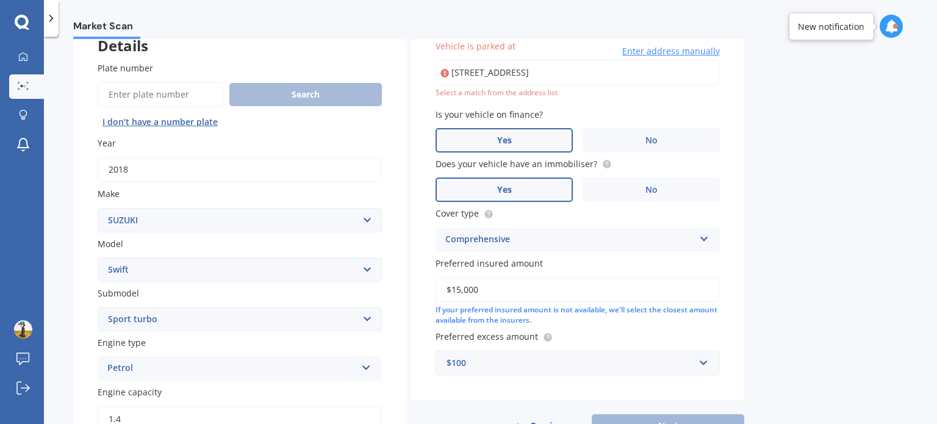
type input "3/94 School Road, Morningside, Auckland 1021"
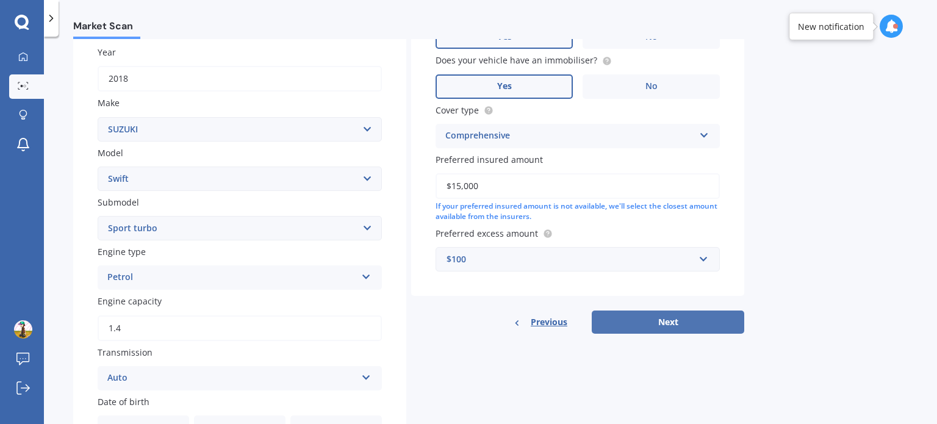
click at [720, 331] on button "Next" at bounding box center [668, 322] width 153 height 23
select select "20"
select select "05"
select select "2004"
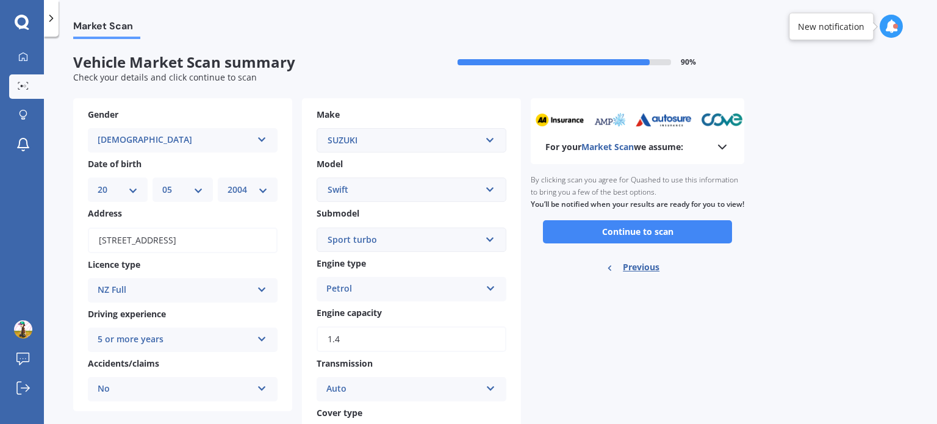
scroll to position [10, 0]
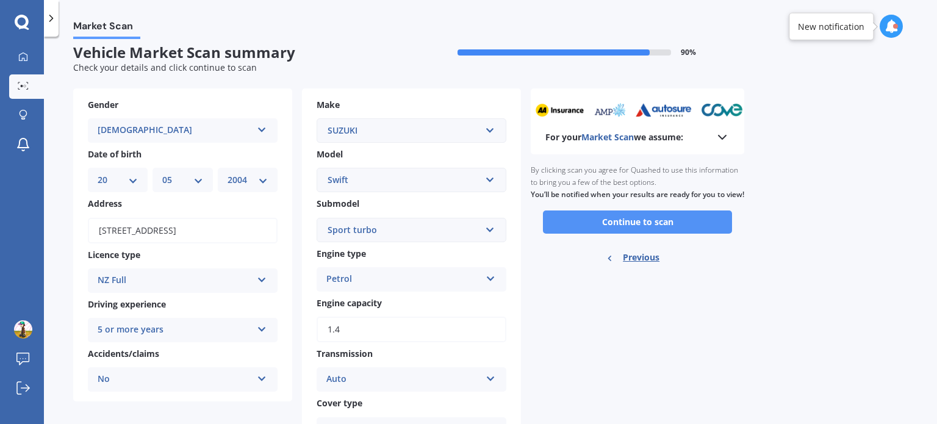
click at [650, 231] on button "Continue to scan" at bounding box center [637, 221] width 189 height 23
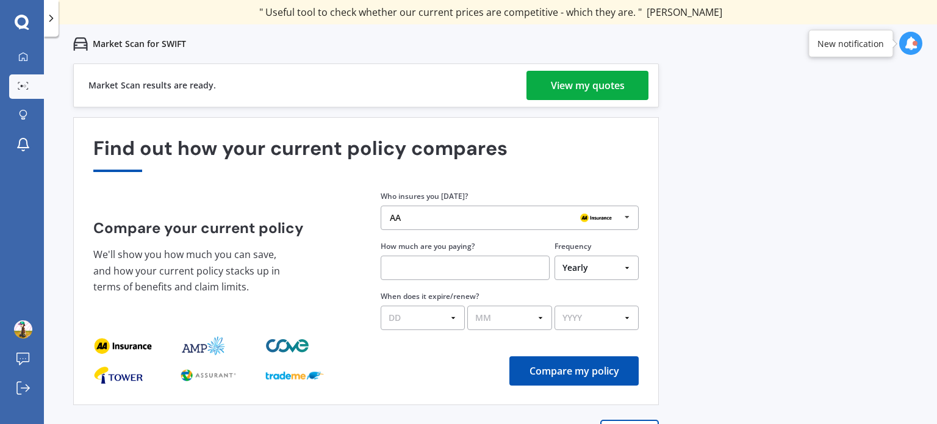
click at [591, 87] on div "View my quotes" at bounding box center [588, 85] width 74 height 29
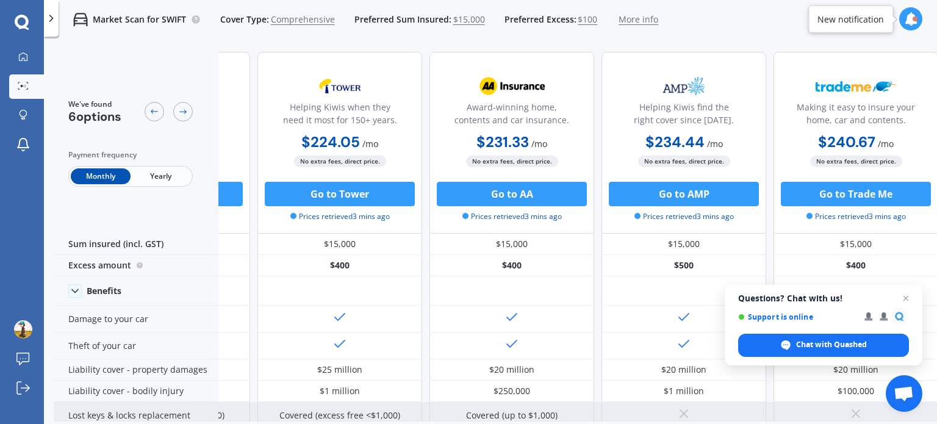
scroll to position [0, 310]
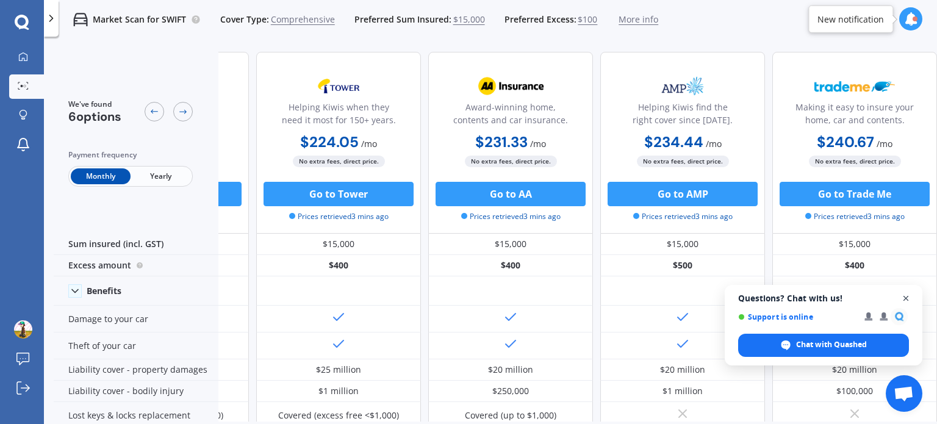
click at [909, 296] on span "Open chat" at bounding box center [906, 298] width 15 height 15
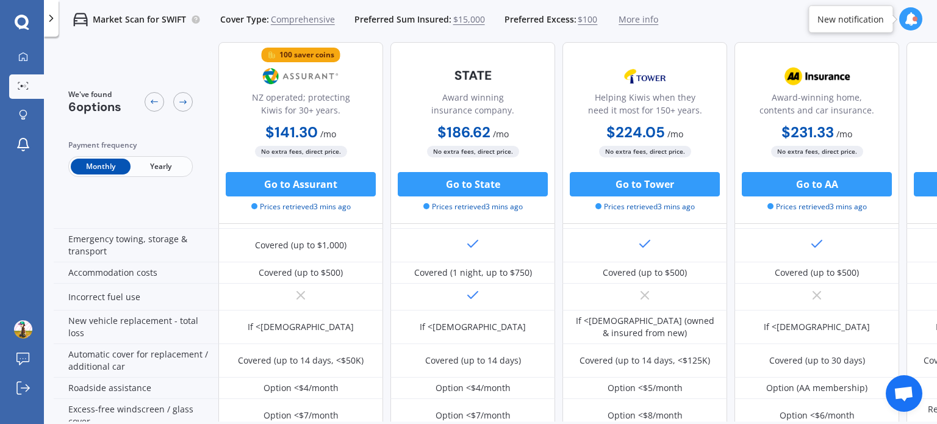
scroll to position [280, 0]
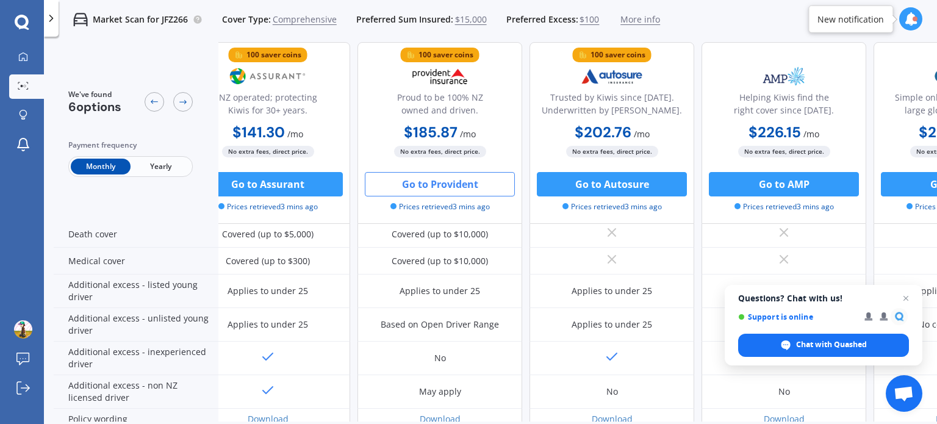
scroll to position [554, 32]
